Goal: Transaction & Acquisition: Purchase product/service

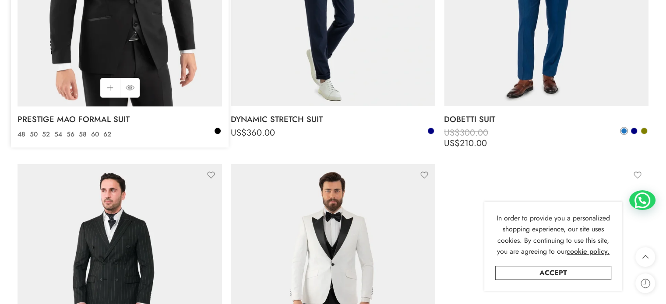
scroll to position [963, 0]
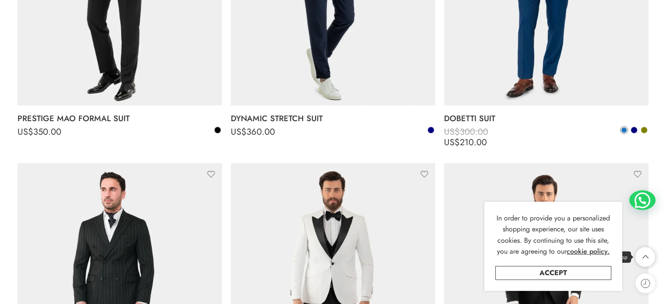
click at [646, 257] on icon at bounding box center [645, 257] width 6 height 4
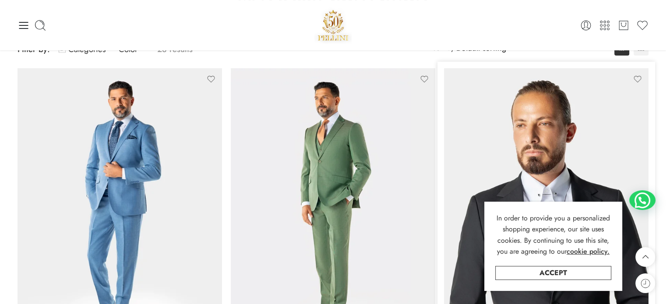
scroll to position [0, 0]
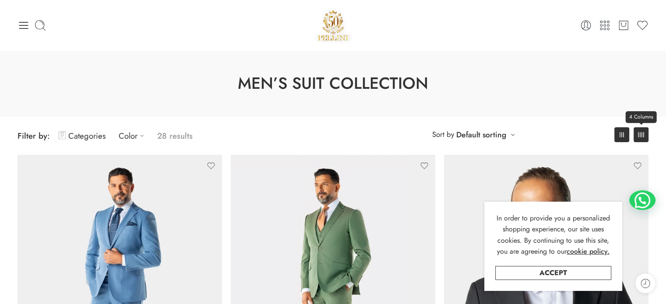
click at [641, 135] on icon at bounding box center [641, 134] width 6 height 5
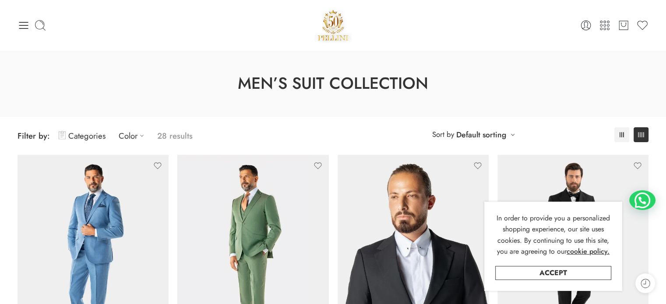
click at [631, 134] on div "3 Columns 4 Columns" at bounding box center [631, 134] width 34 height 15
click at [495, 134] on link "Default sorting" at bounding box center [481, 135] width 50 height 12
click at [468, 206] on link "Price: Ascending" at bounding box center [475, 206] width 77 height 12
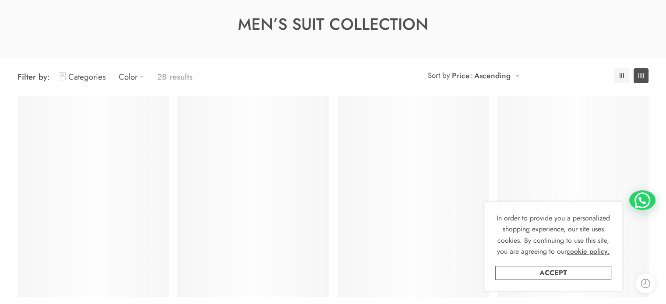
scroll to position [68, 0]
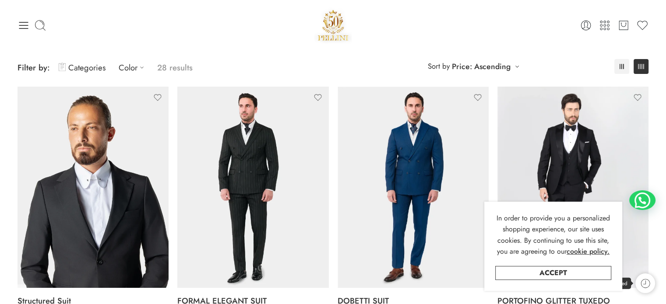
click at [645, 287] on icon at bounding box center [645, 283] width 11 height 11
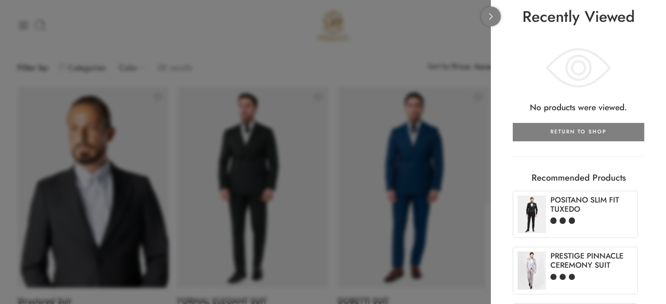
click at [493, 17] on icon at bounding box center [491, 16] width 7 height 7
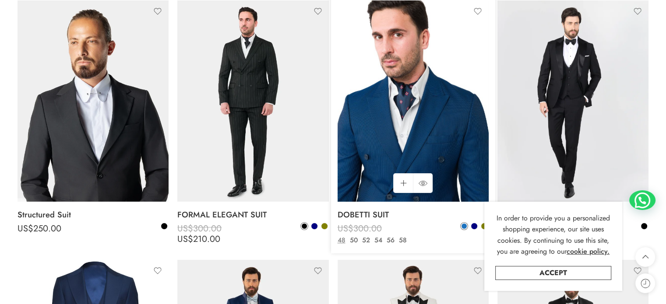
scroll to position [0, 0]
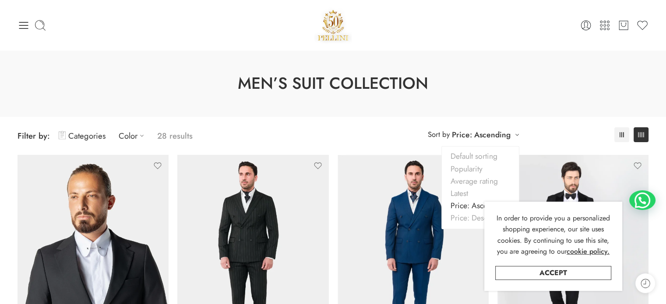
click at [473, 140] on link "Price: Ascending" at bounding box center [481, 135] width 59 height 12
click at [468, 220] on link "Price: Descending" at bounding box center [480, 218] width 77 height 12
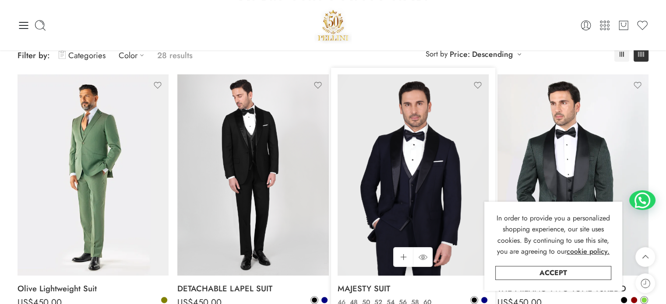
scroll to position [68, 0]
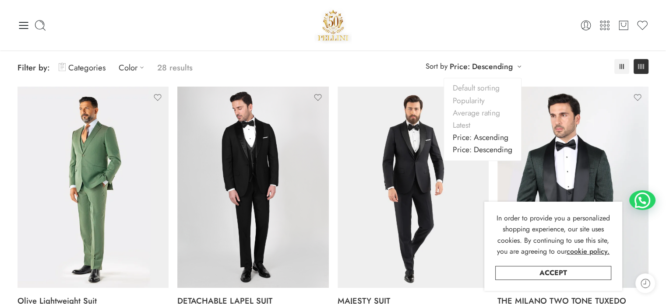
click at [494, 139] on link "Price: Ascending" at bounding box center [482, 137] width 77 height 12
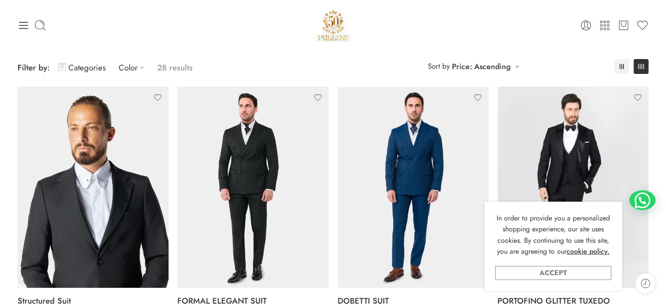
click at [564, 274] on link "Accept" at bounding box center [553, 273] width 116 height 14
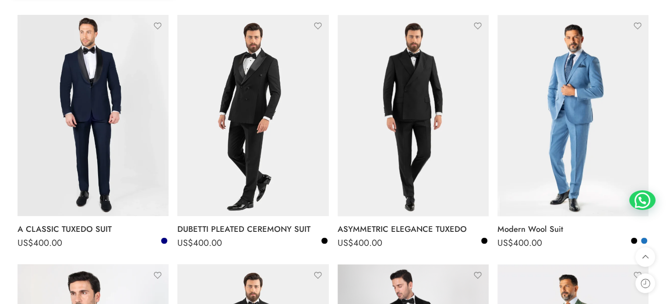
scroll to position [1469, 0]
